Goal: Task Accomplishment & Management: Use online tool/utility

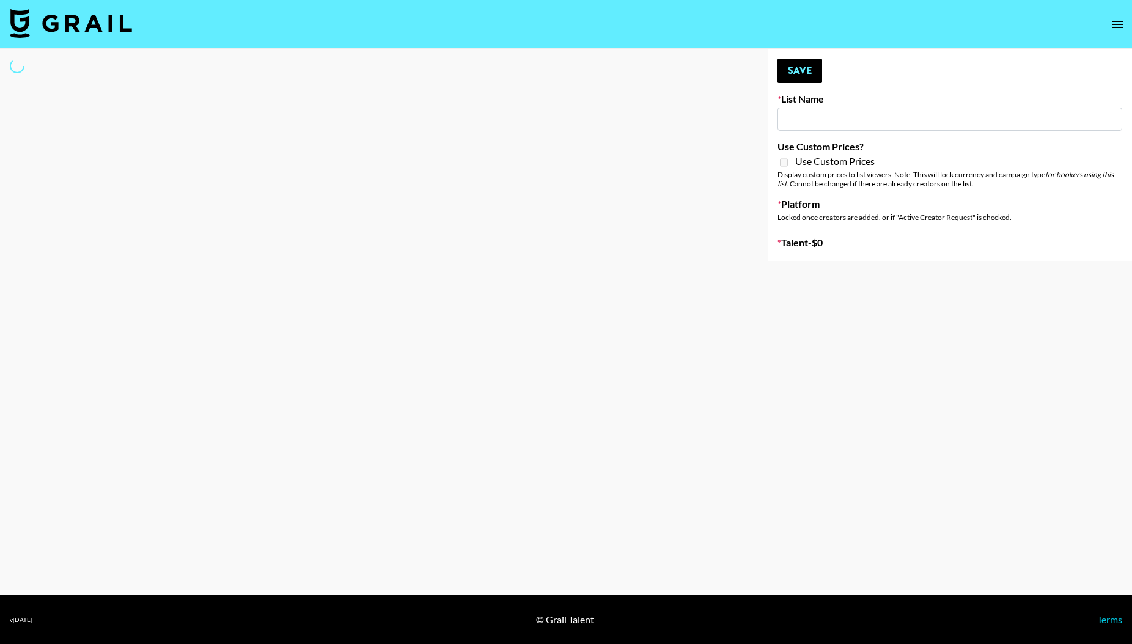
type input "Unreal Management List"
select select "Song"
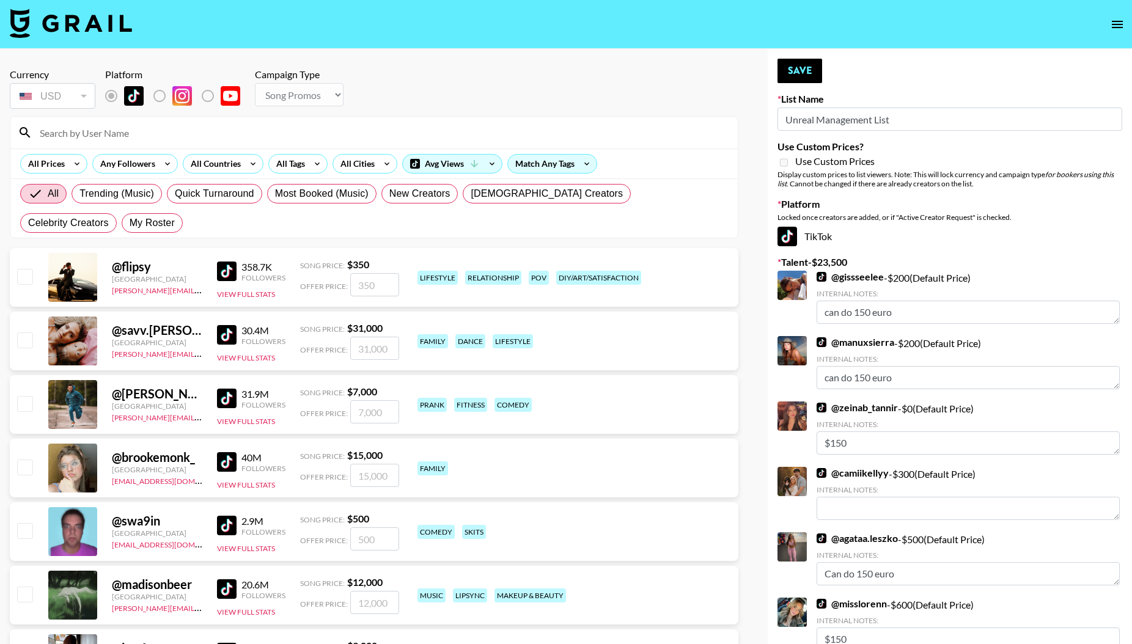
click at [119, 132] on input at bounding box center [381, 133] width 698 height 20
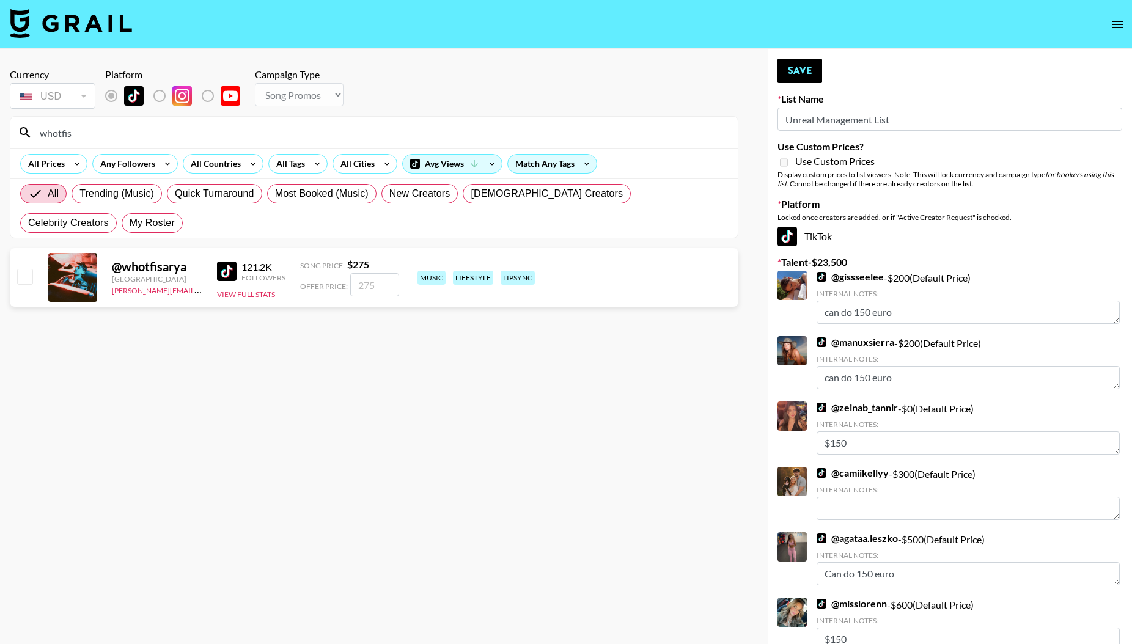
type input "whotfis"
click at [26, 277] on input "checkbox" at bounding box center [24, 276] width 15 height 15
checkbox input "true"
drag, startPoint x: 376, startPoint y: 287, endPoint x: 355, endPoint y: 287, distance: 21.4
click at [355, 287] on input "275" at bounding box center [374, 284] width 49 height 23
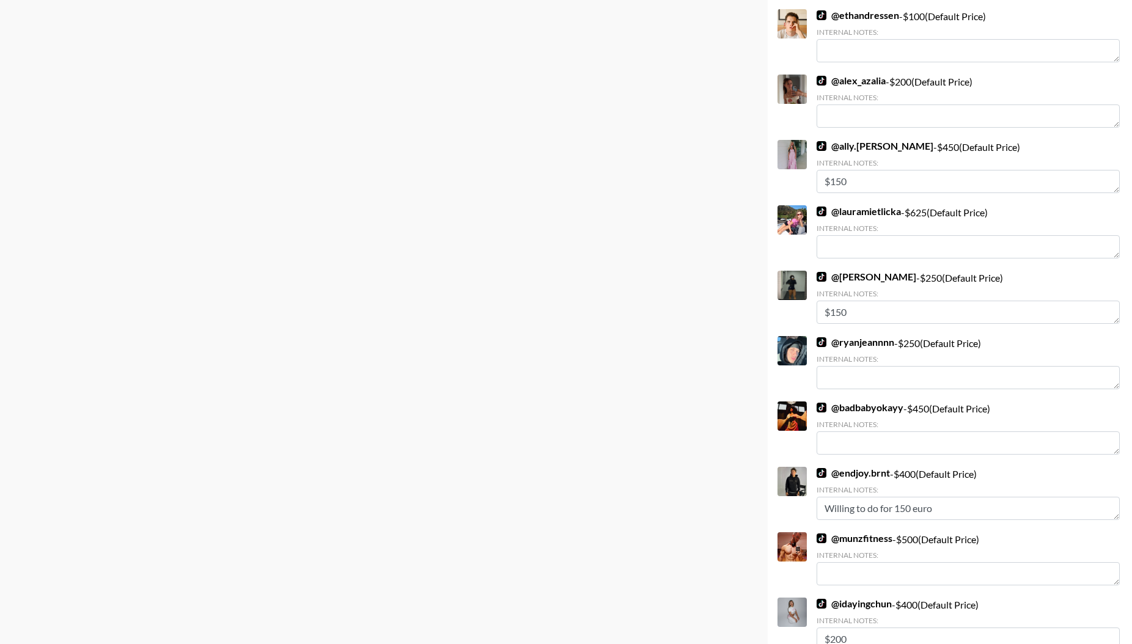
scroll to position [3741, 0]
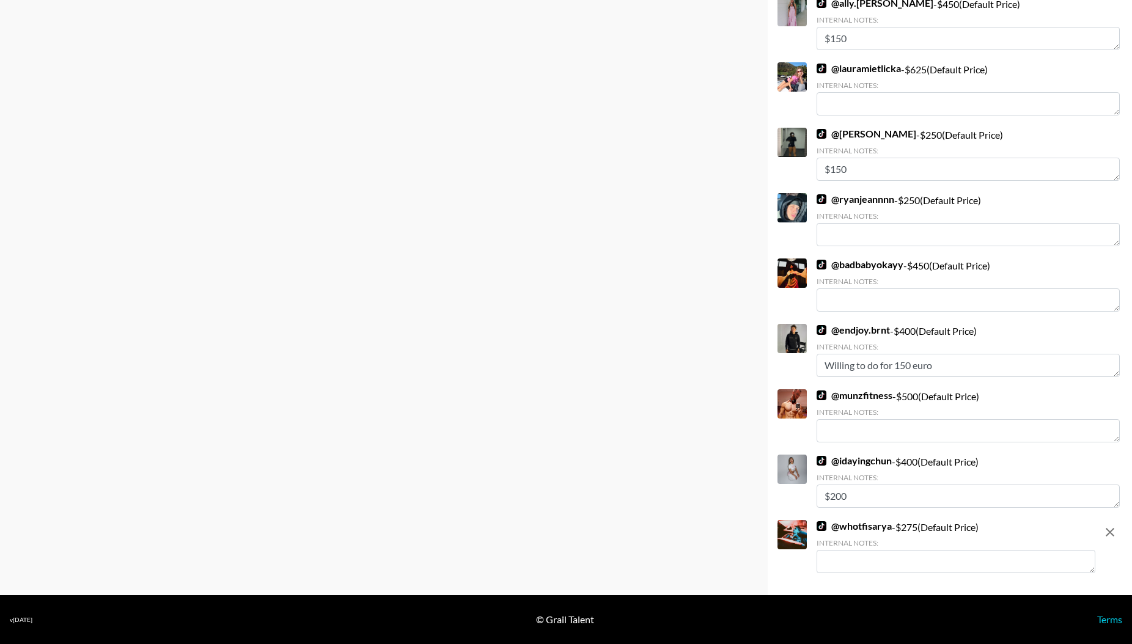
type input "140"
click at [841, 562] on textarea at bounding box center [956, 561] width 279 height 23
type textarea "$140"
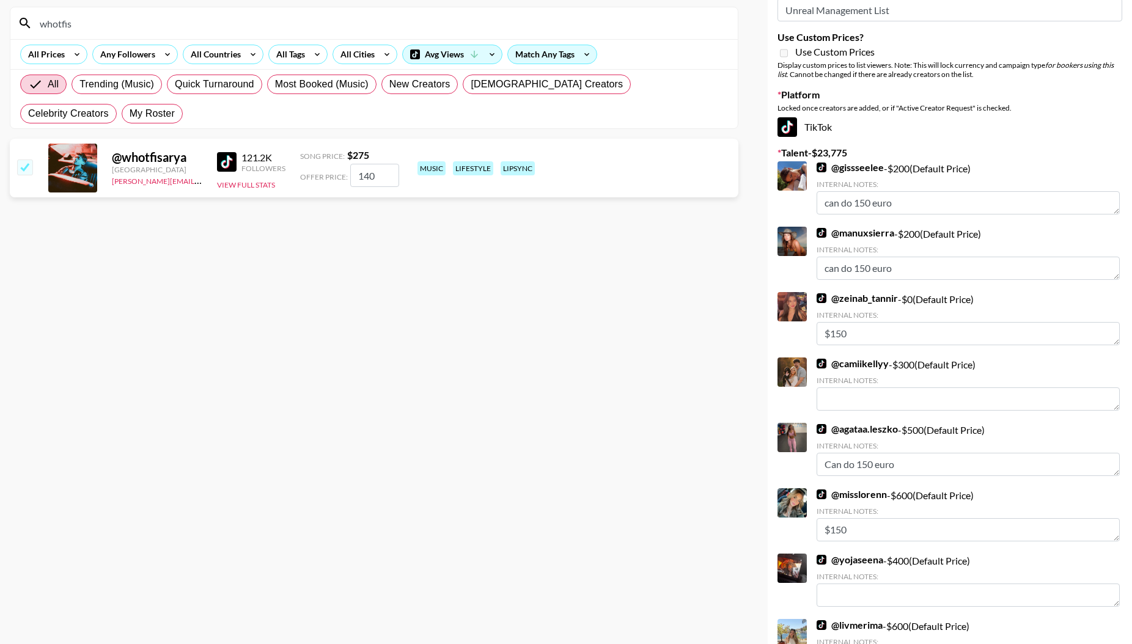
scroll to position [105, 0]
